Goal: Task Accomplishment & Management: Complete application form

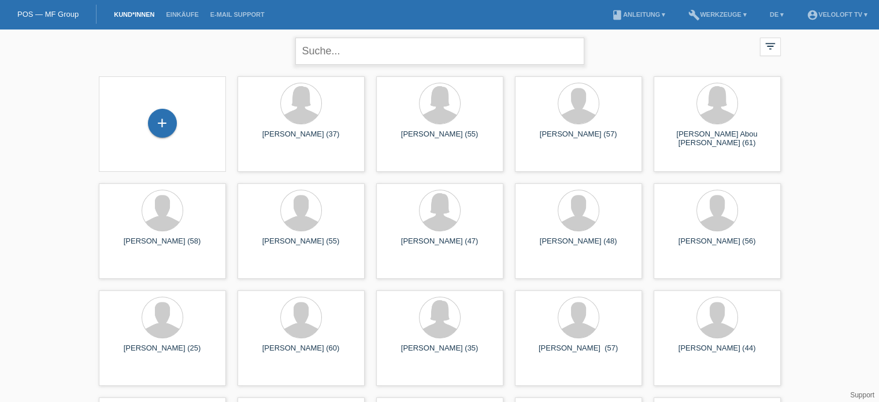
click at [349, 47] on input "text" at bounding box center [439, 51] width 289 height 27
paste input "[PERSON_NAME]"
type input "[PERSON_NAME]"
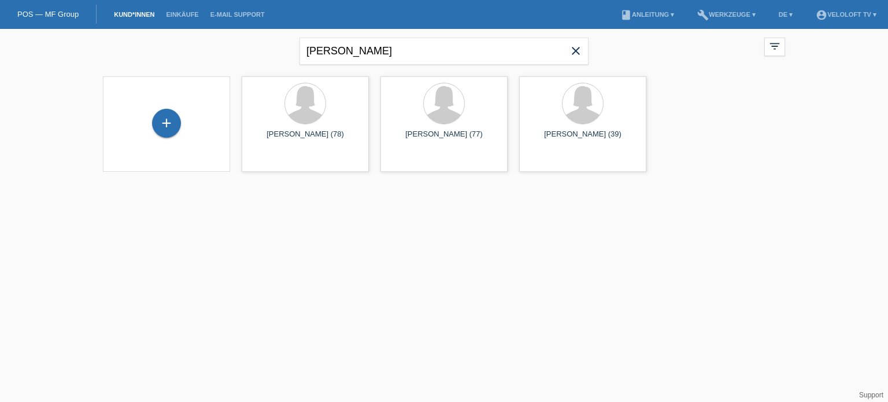
click at [380, 186] on html "POS — MF Group Kund*innen Einkäufe E-Mail Support menu account_circle VeloLoft …" at bounding box center [444, 93] width 888 height 186
click at [384, 186] on html "POS — MF Group Kund*innen Einkäufe E-Mail Support menu account_circle VeloLoft …" at bounding box center [444, 93] width 888 height 186
click at [171, 128] on div "+" at bounding box center [166, 123] width 29 height 29
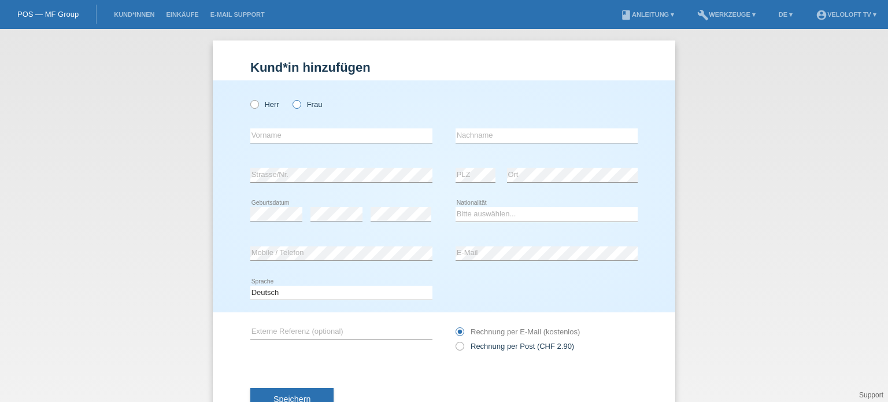
click at [291, 98] on icon at bounding box center [291, 98] width 0 height 0
click at [294, 103] on input "Frau" at bounding box center [296, 104] width 8 height 8
radio input "true"
click at [294, 127] on div "error Vorname" at bounding box center [341, 135] width 182 height 39
click at [291, 138] on input "text" at bounding box center [341, 135] width 182 height 14
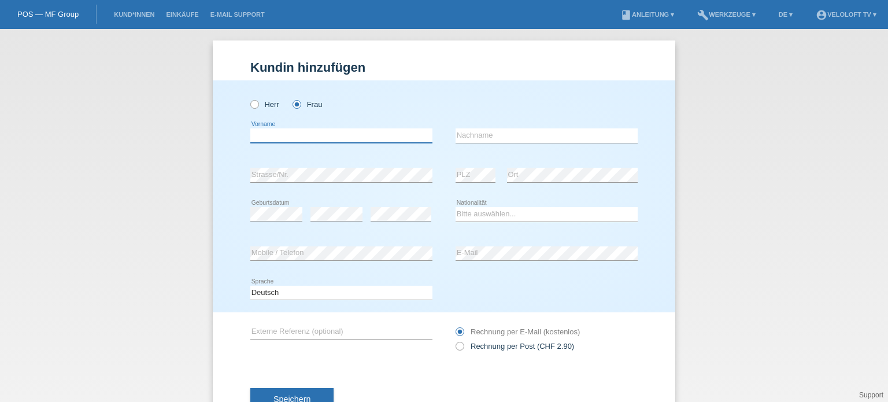
paste input "[PERSON_NAME]"
click at [291, 138] on input "[PERSON_NAME]" at bounding box center [341, 135] width 182 height 14
type input "Yvonne"
paste input "Montagna"
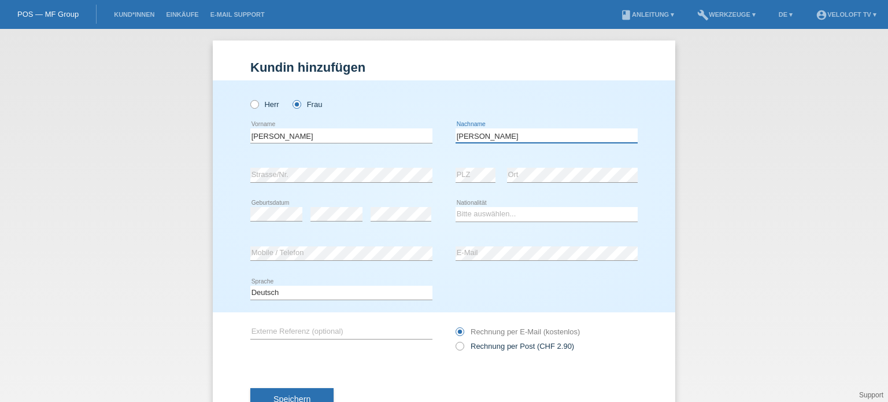
type input "Montagna"
click at [481, 212] on select "Bitte auswählen... Schweiz Deutschland Liechtenstein Österreich ------------ Af…" at bounding box center [547, 214] width 182 height 14
select select "CH"
click at [456, 207] on select "Bitte auswählen... Schweiz Deutschland Liechtenstein Österreich ------------ Af…" at bounding box center [547, 214] width 182 height 14
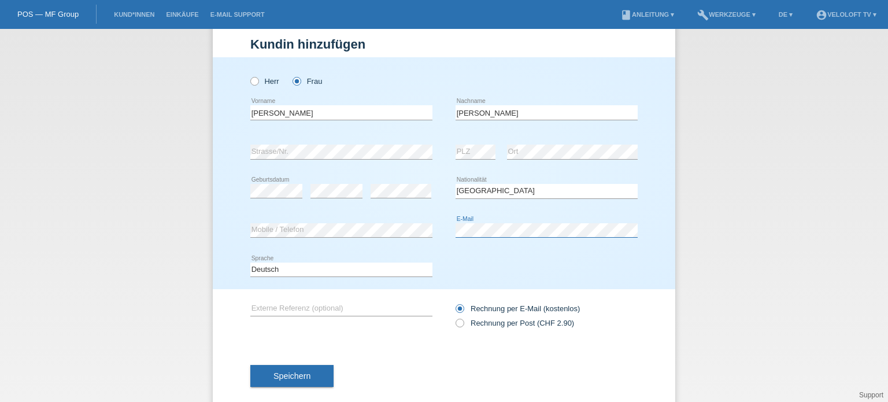
scroll to position [42, 0]
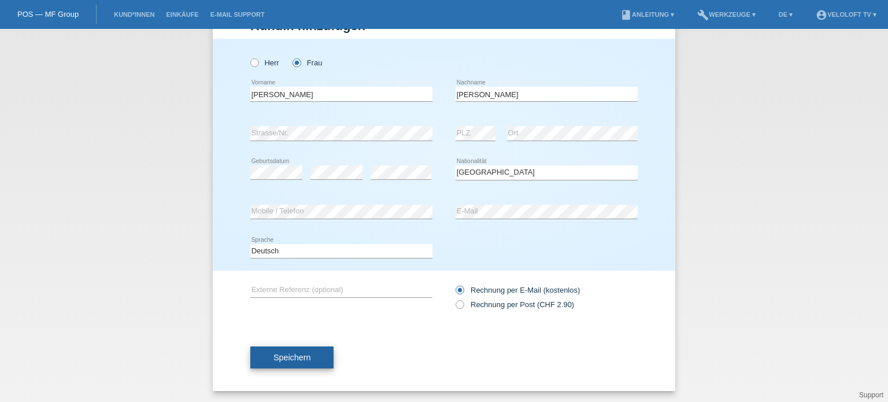
click at [291, 358] on span "Speichern" at bounding box center [291, 357] width 37 height 9
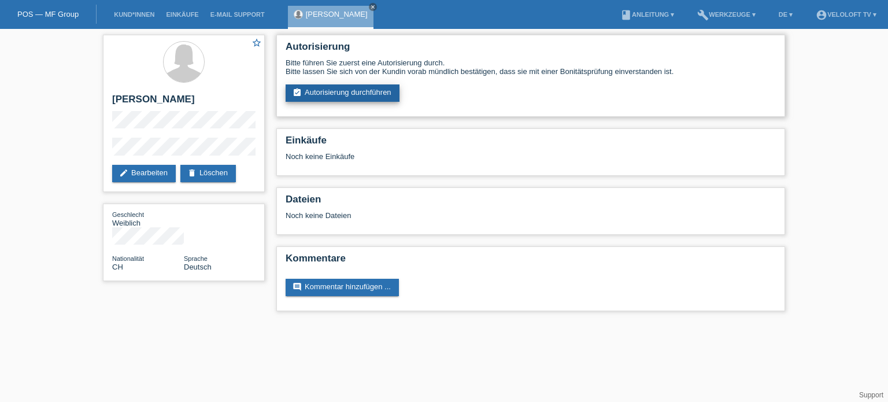
click at [343, 94] on link "assignment_turned_in Autorisierung durchführen" at bounding box center [343, 92] width 114 height 17
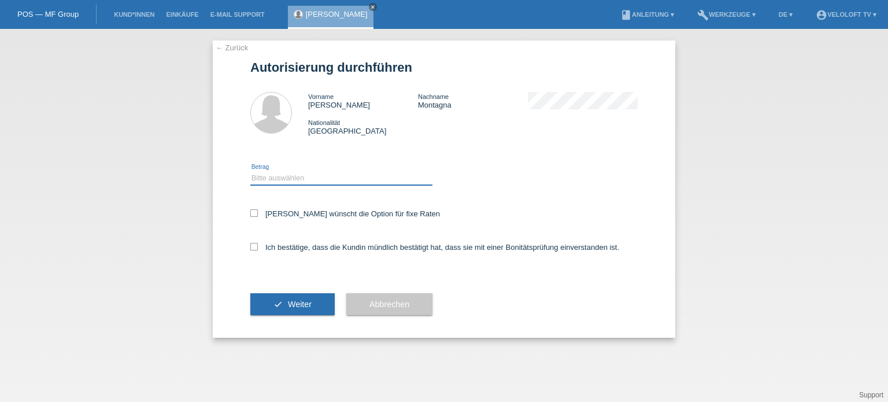
click at [289, 177] on select "Bitte auswählen CHF 1.00 - CHF 499.00 CHF 500.00 - CHF 1'999.00 CHF 2'000.00 - …" at bounding box center [341, 178] width 182 height 14
click at [289, 180] on select "Bitte auswählen CHF 1.00 - CHF 499.00 CHF 500.00 - CHF 1'999.00 CHF 2'000.00 - …" at bounding box center [341, 178] width 182 height 14
select select "2"
click at [250, 171] on select "Bitte auswählen CHF 1.00 - CHF 499.00 CHF 500.00 - CHF 1'999.00 CHF 2'000.00 - …" at bounding box center [341, 178] width 182 height 14
click at [252, 213] on icon at bounding box center [254, 213] width 8 height 8
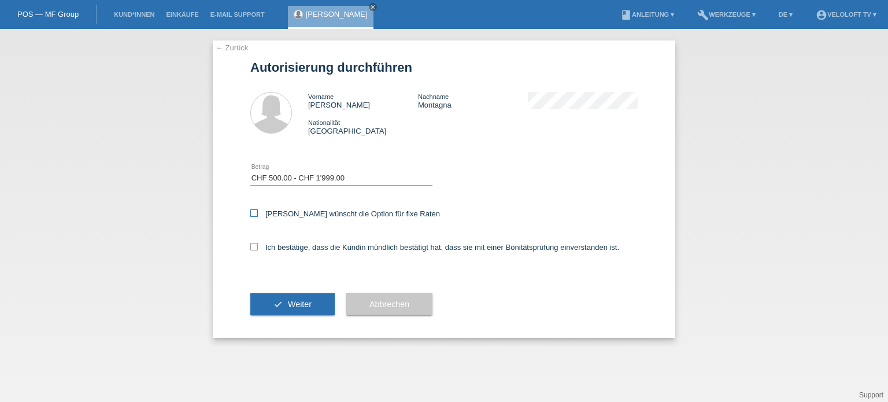
click at [252, 213] on input "Kundin wünscht die Option für fixe Raten" at bounding box center [254, 213] width 8 height 8
checkbox input "true"
click at [257, 245] on icon at bounding box center [254, 247] width 8 height 8
click at [257, 245] on input "Ich bestätige, dass die Kundin mündlich bestätigt hat, dass sie mit einer Bonit…" at bounding box center [254, 247] width 8 height 8
checkbox input "true"
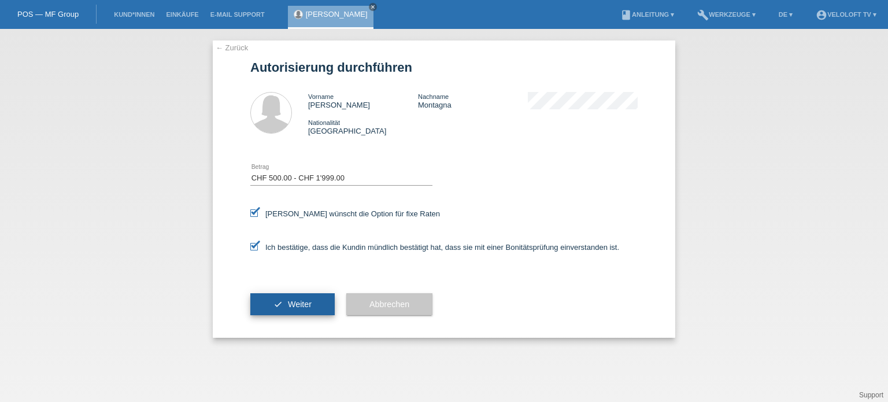
click at [313, 305] on button "check Weiter" at bounding box center [292, 304] width 84 height 22
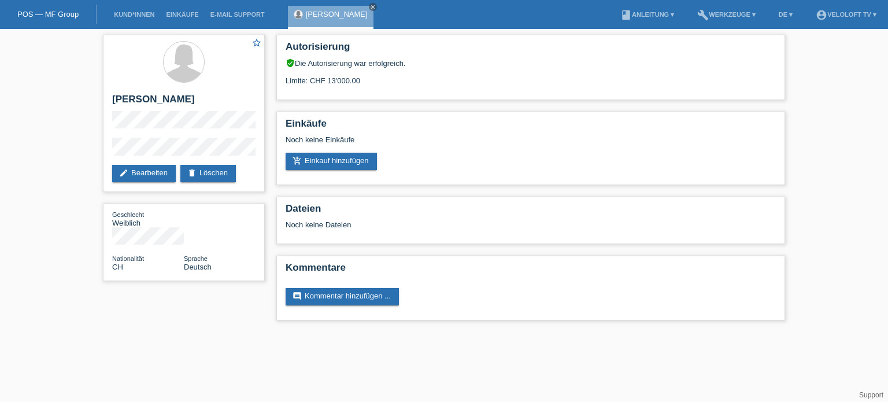
click at [59, 122] on div "star_border Yvonne Montagna edit Bearbeiten delete Löschen Geschlecht Weiblich …" at bounding box center [444, 180] width 888 height 303
drag, startPoint x: 205, startPoint y: 101, endPoint x: 109, endPoint y: 109, distance: 96.3
click at [109, 109] on div "star_border Yvonne Montagna edit Bearbeiten delete Löschen" at bounding box center [184, 113] width 162 height 157
copy h2 "[PERSON_NAME]"
click at [132, 14] on link "Kund*innen" at bounding box center [134, 14] width 52 height 7
